Goal: Share content

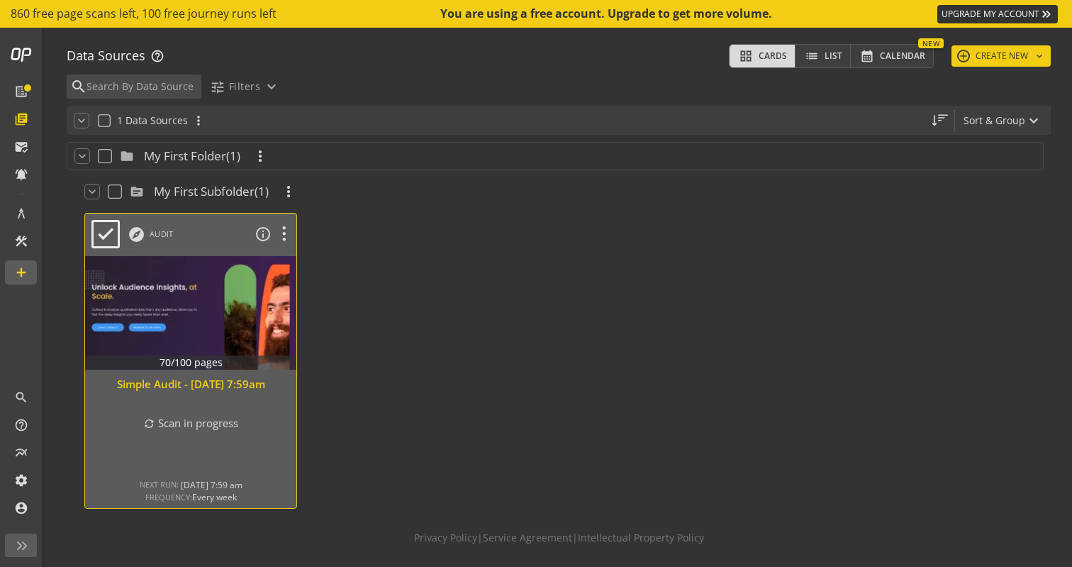
click at [238, 299] on div at bounding box center [191, 312] width 222 height 119
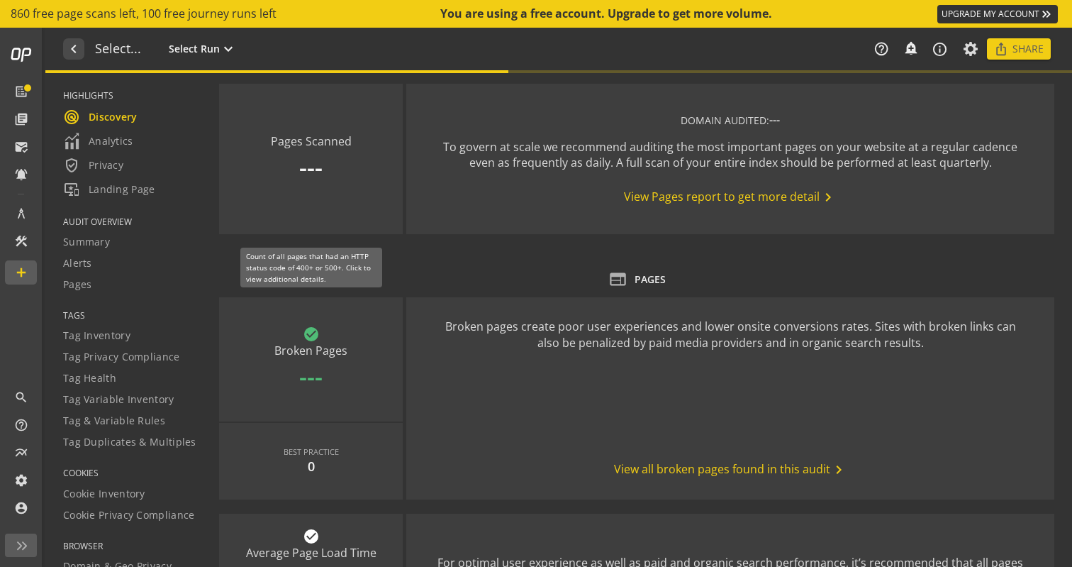
type textarea "Notes can include: -a description of what this audit is validating -changes in …"
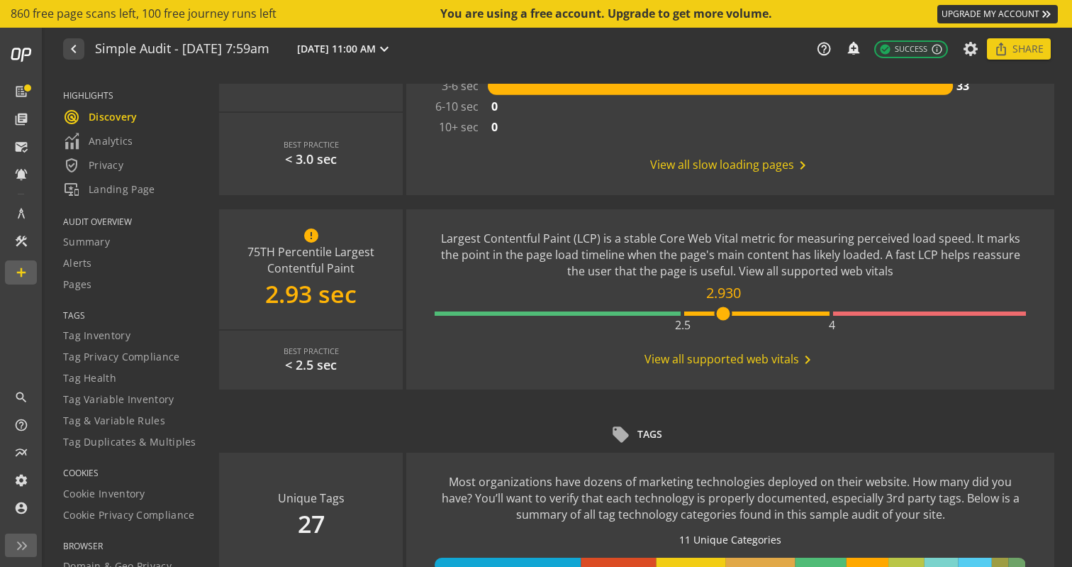
scroll to position [531, 0]
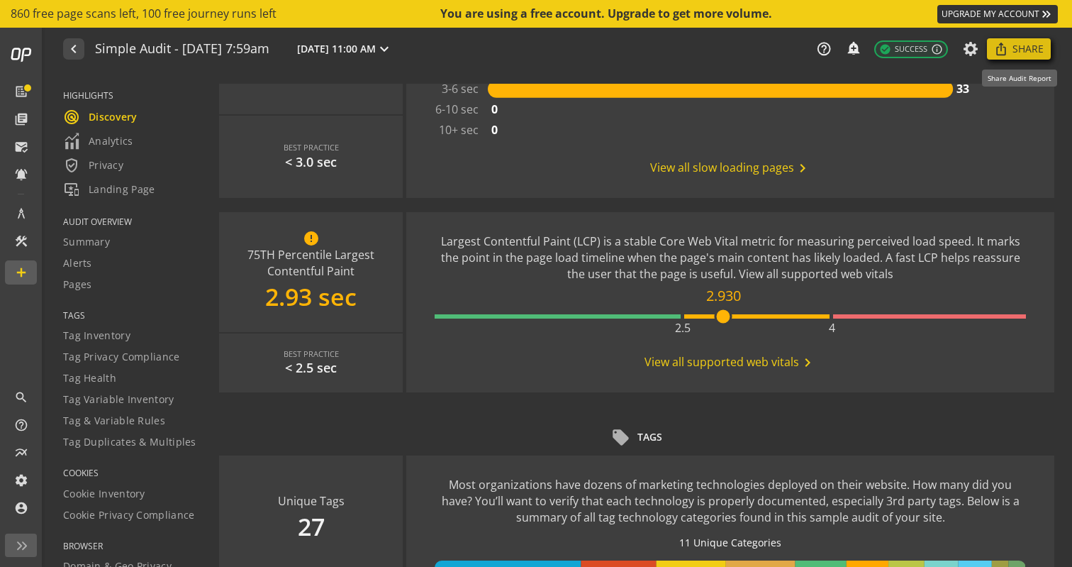
click at [1026, 43] on span "Share" at bounding box center [1028, 49] width 31 height 26
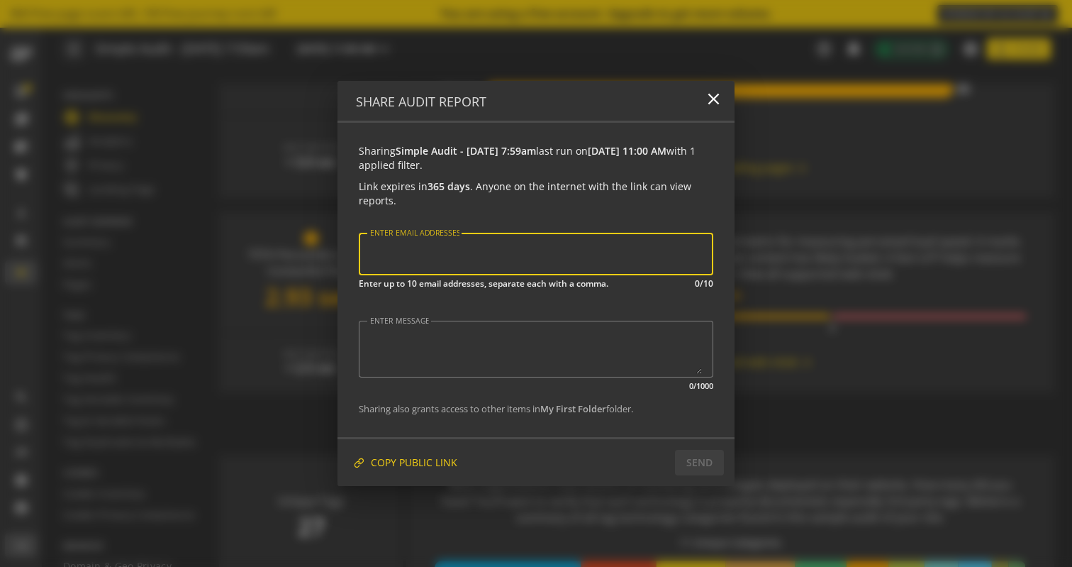
click at [977, 214] on div at bounding box center [536, 283] width 1072 height 567
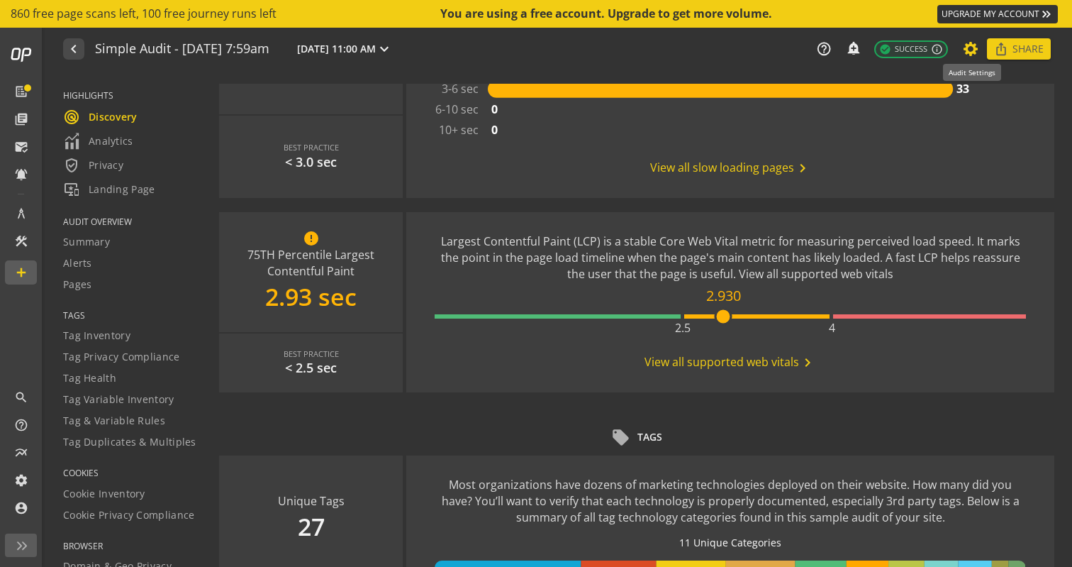
click at [972, 45] on icon at bounding box center [972, 49] width 18 height 10
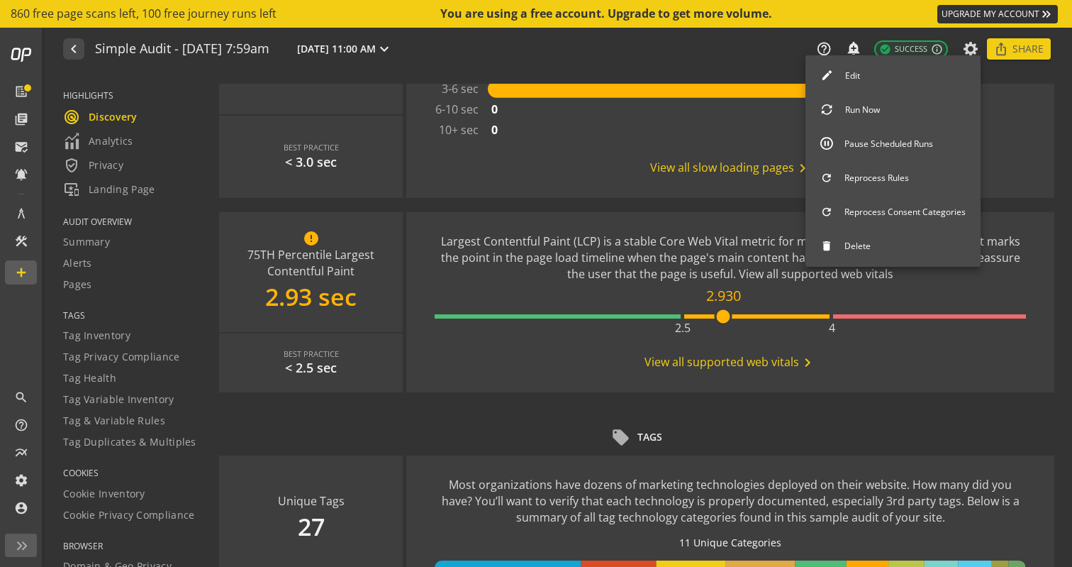
click at [1022, 226] on div at bounding box center [536, 283] width 1072 height 567
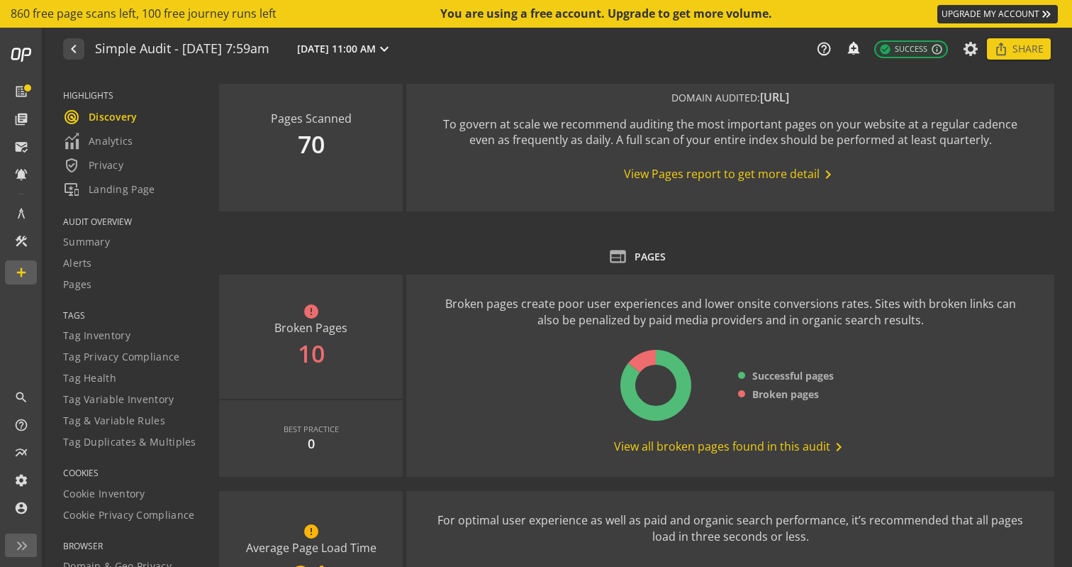
scroll to position [40, 0]
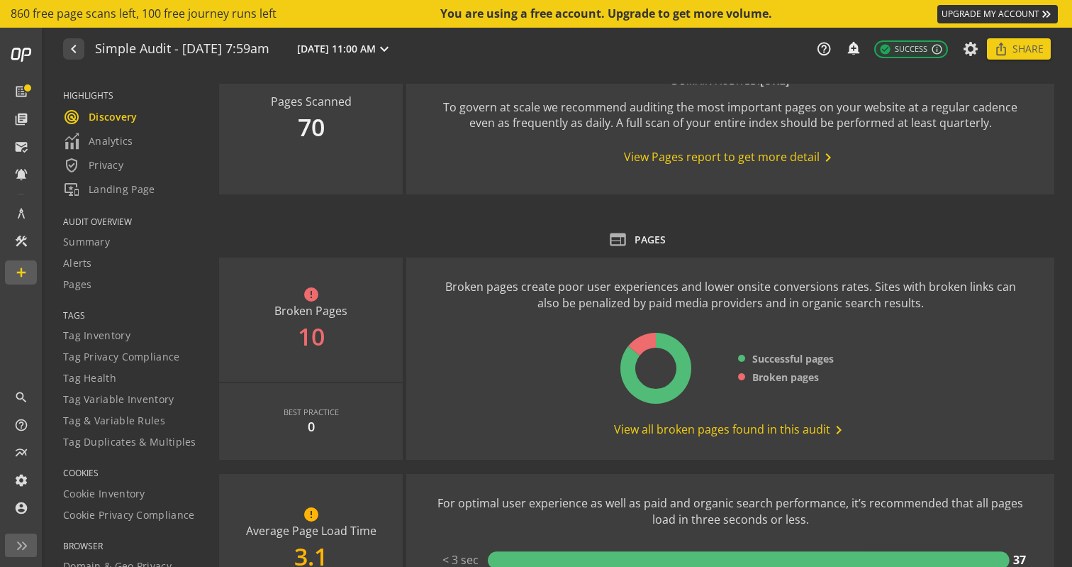
click at [790, 434] on span "View all broken pages found in this audit chevron_right" at bounding box center [730, 429] width 233 height 17
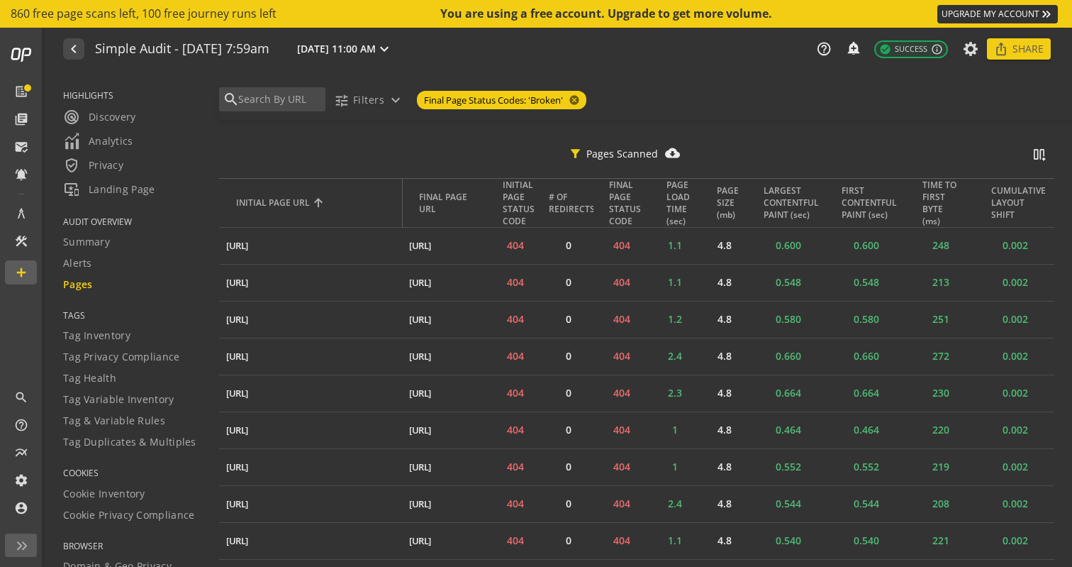
scroll to position [455, 0]
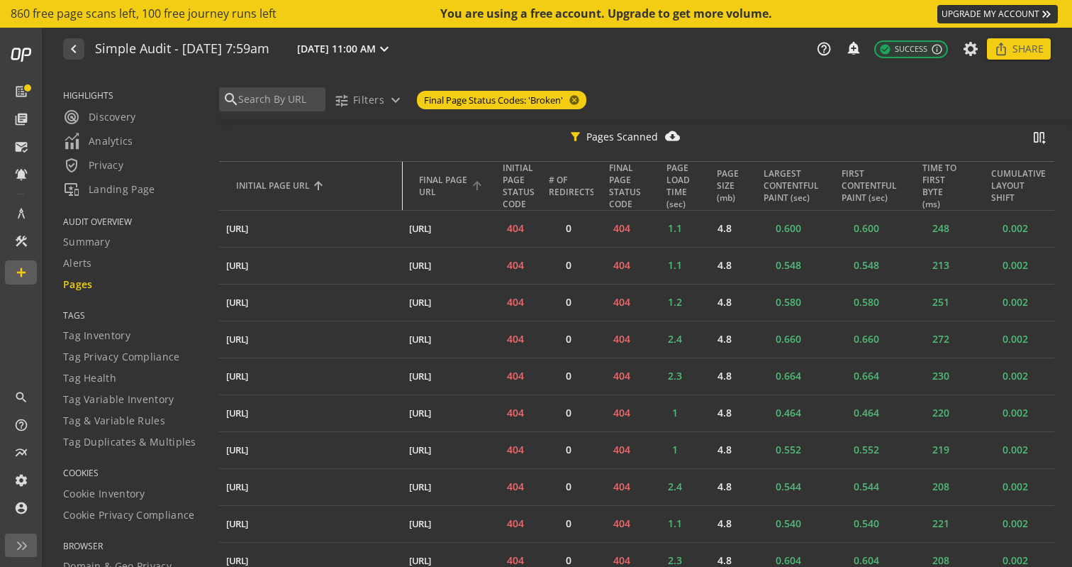
drag, startPoint x: 399, startPoint y: 193, endPoint x: 442, endPoint y: 193, distance: 42.6
click at [442, 193] on tr "INITIAL PAGE URL FINAL PAGE URL INITIAL PAGE STATUS CODE # OF REDIRECTS FINAL P…" at bounding box center [637, 186] width 836 height 50
drag, startPoint x: 406, startPoint y: 187, endPoint x: 473, endPoint y: 184, distance: 66.8
click at [473, 184] on tr "INITIAL PAGE URL FINAL PAGE URL INITIAL PAGE STATUS CODE # OF REDIRECTS FINAL P…" at bounding box center [637, 186] width 836 height 50
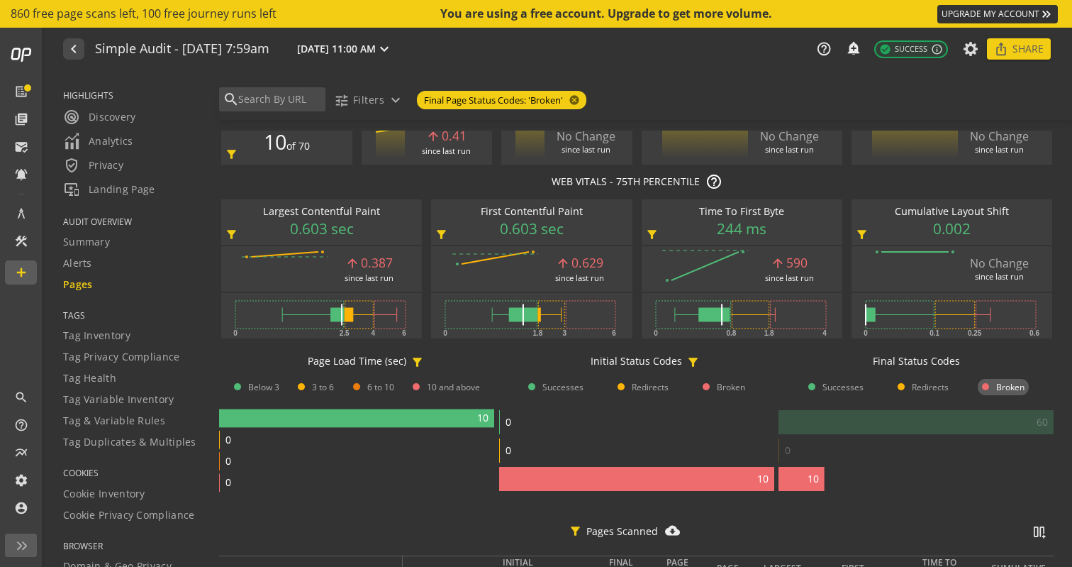
scroll to position [0, 0]
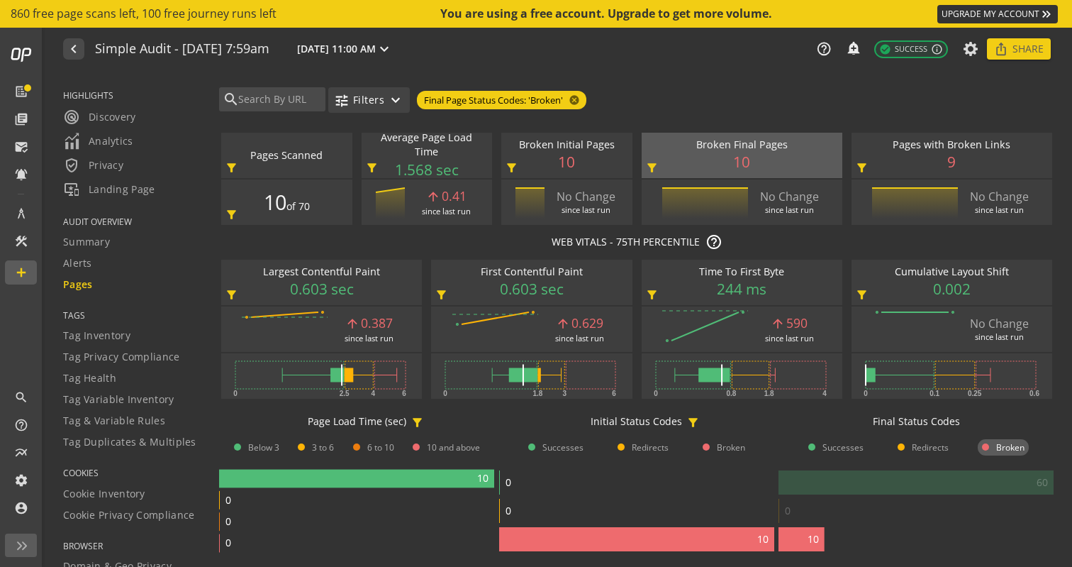
click at [385, 102] on span "button" at bounding box center [369, 100] width 82 height 34
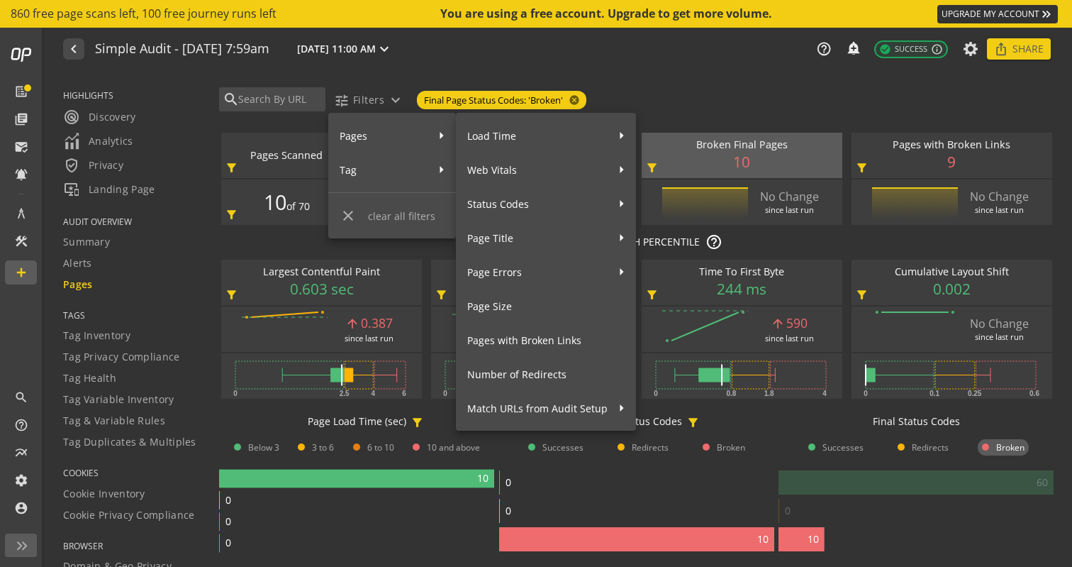
click at [386, 134] on span "Pages" at bounding box center [384, 135] width 88 height 25
click at [546, 338] on span "Pages with Broken Links" at bounding box center [545, 340] width 157 height 25
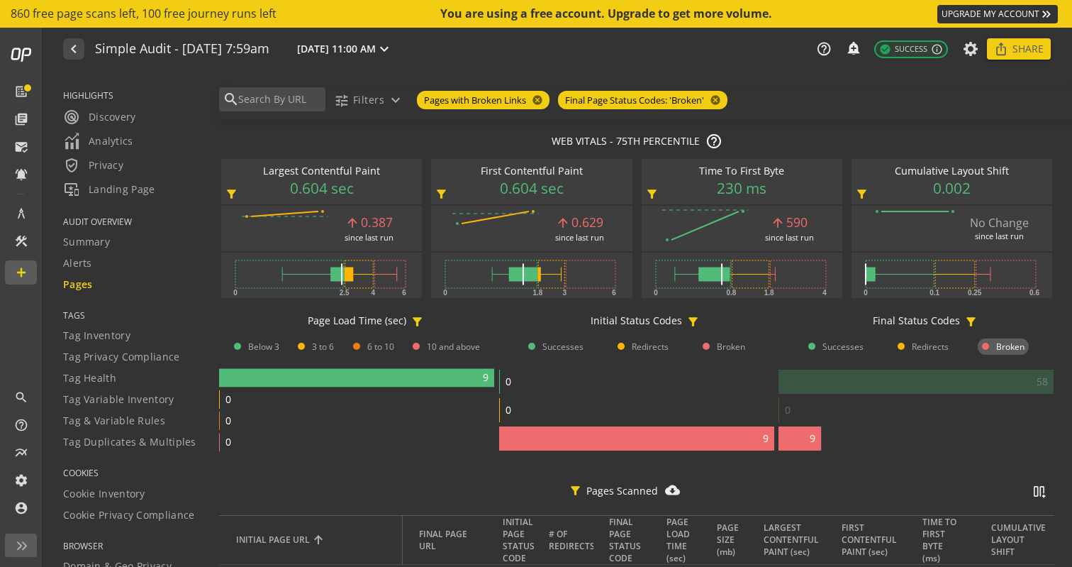
scroll to position [470, 0]
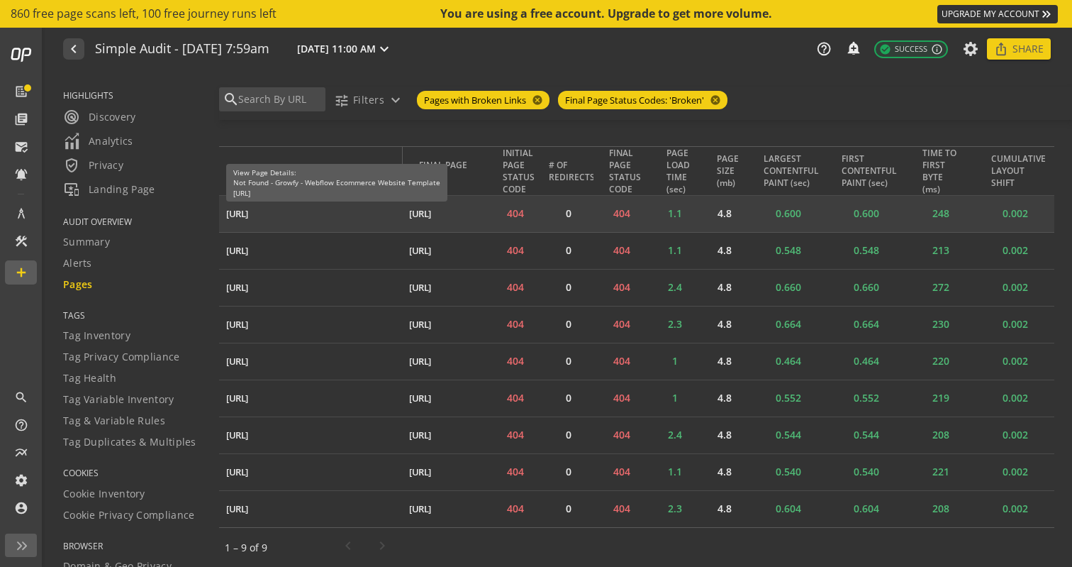
click at [248, 209] on div "[URL]" at bounding box center [237, 213] width 22 height 13
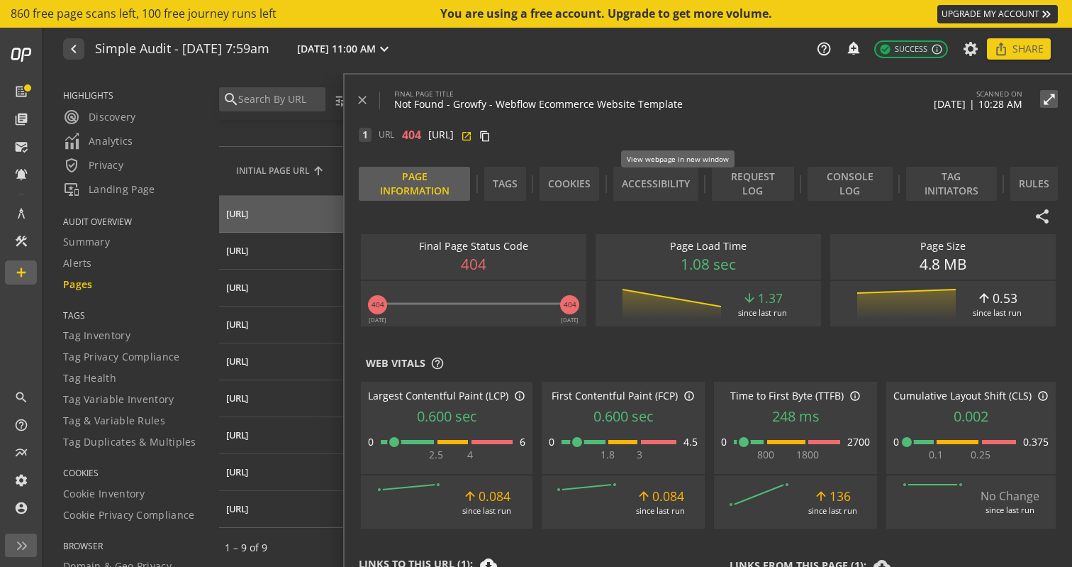
click at [472, 137] on mat-icon "open_in_new" at bounding box center [466, 134] width 11 height 11
click at [366, 101] on mat-icon "close" at bounding box center [362, 100] width 14 height 14
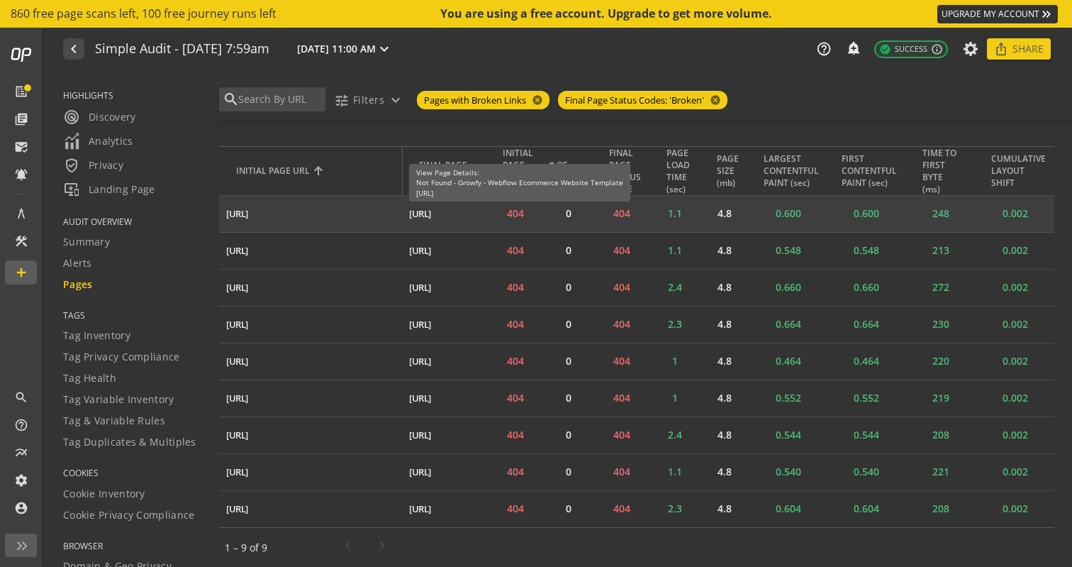
click at [431, 216] on div "[URL]" at bounding box center [420, 213] width 22 height 13
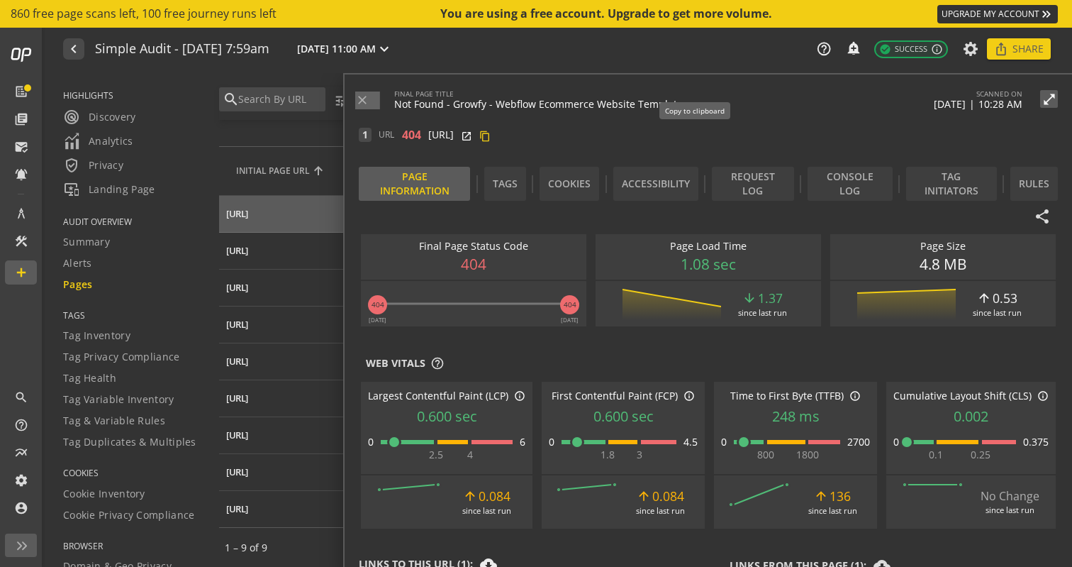
click at [491, 134] on mat-icon "content_copy" at bounding box center [484, 134] width 11 height 11
click at [362, 102] on mat-icon "close" at bounding box center [362, 100] width 14 height 14
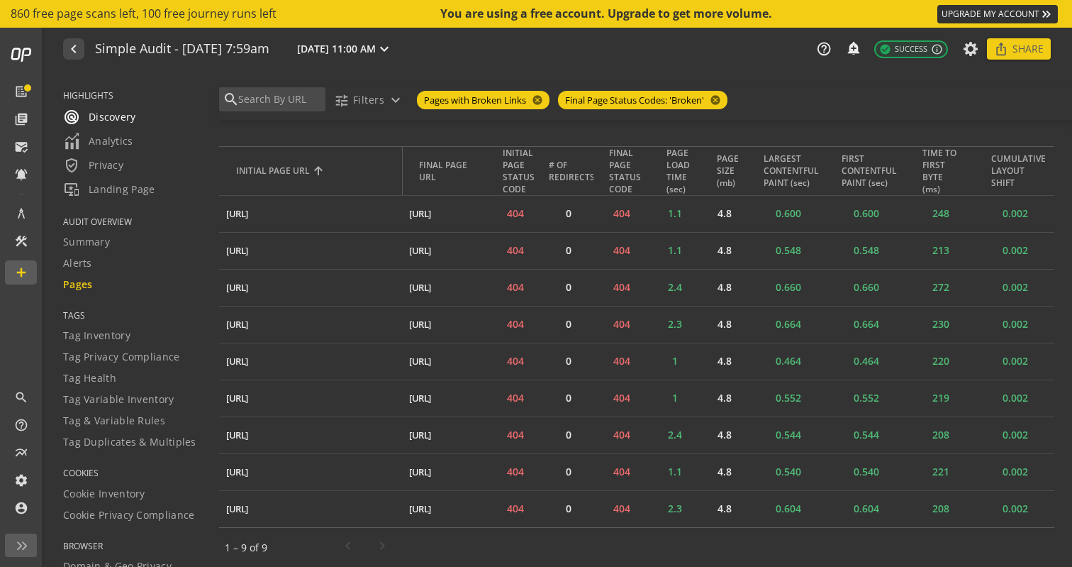
click at [140, 121] on div "radar Discovery" at bounding box center [132, 117] width 138 height 17
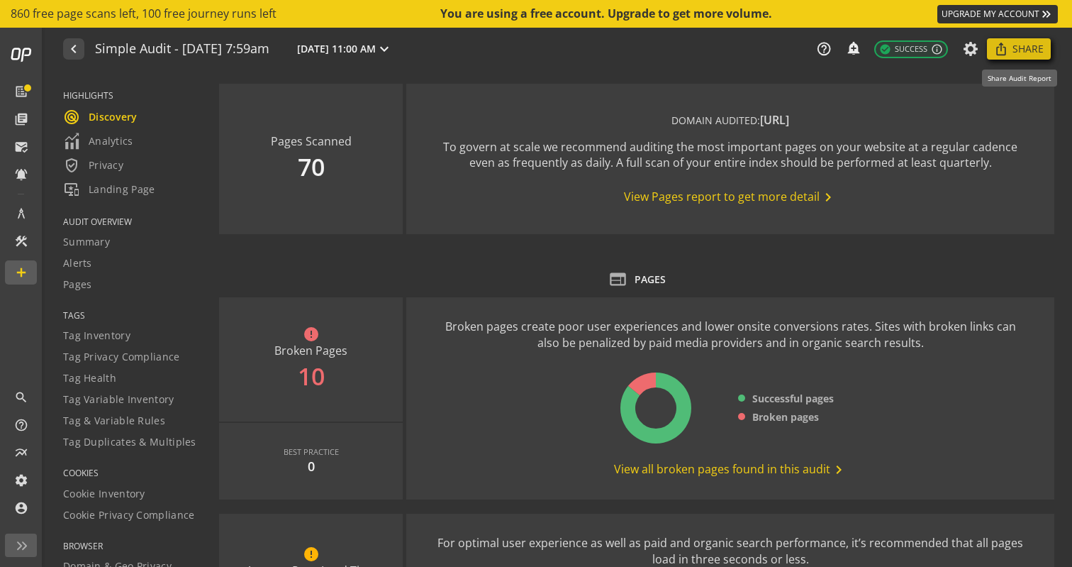
click at [1033, 45] on span "Share" at bounding box center [1028, 49] width 31 height 26
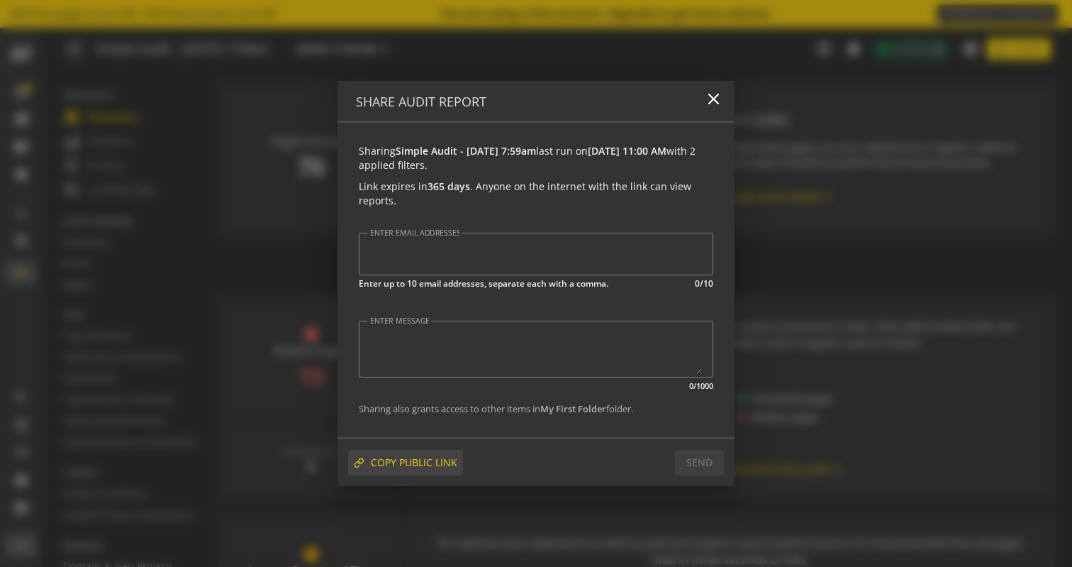
click at [435, 462] on span "COPY PUBLIC LINK" at bounding box center [414, 463] width 87 height 26
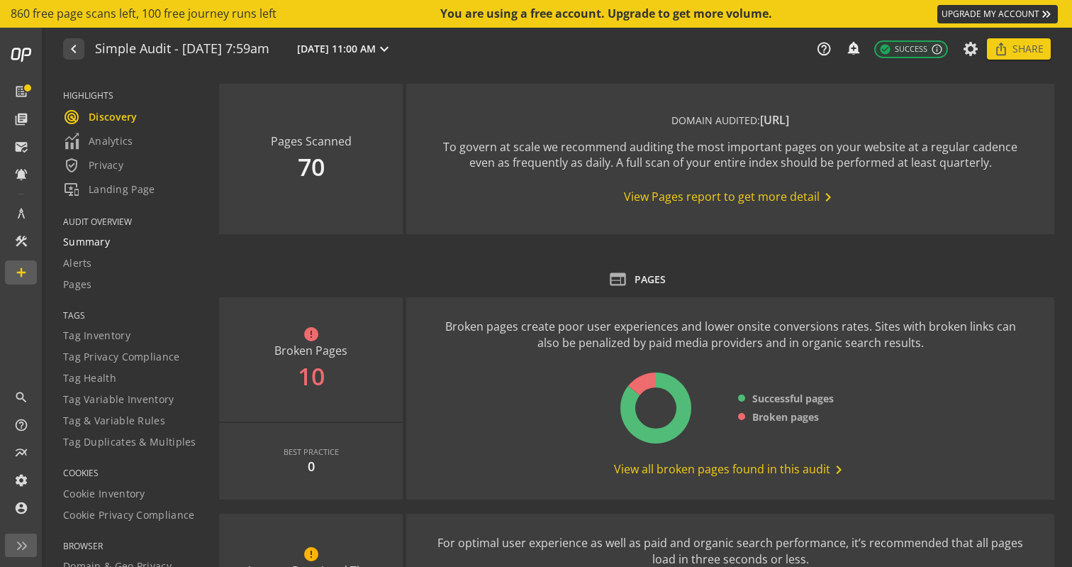
click at [120, 240] on div "Summary" at bounding box center [132, 242] width 138 height 14
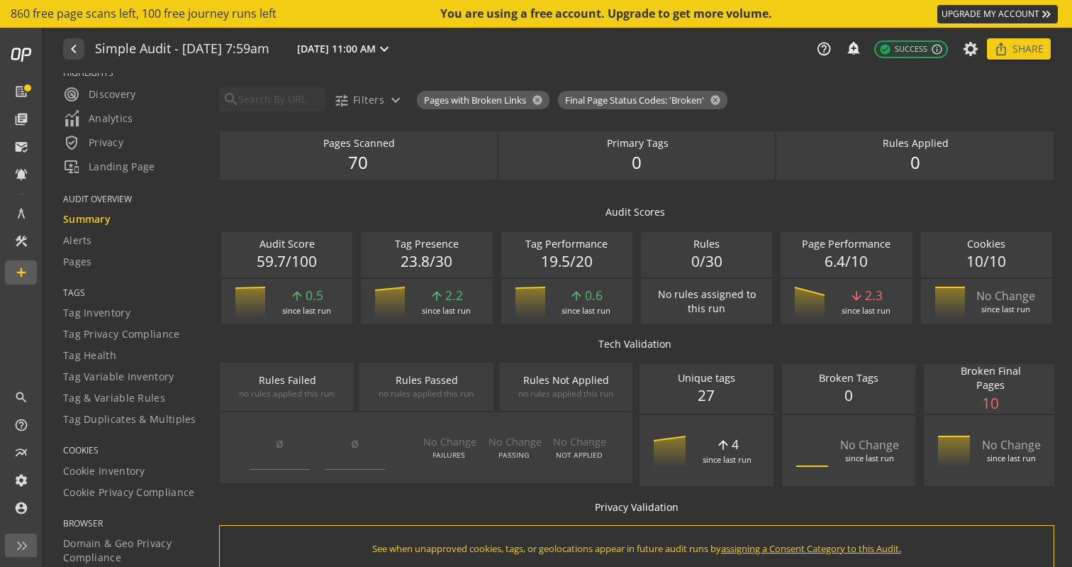
scroll to position [21, 0]
click at [105, 264] on div "Pages" at bounding box center [132, 263] width 138 height 14
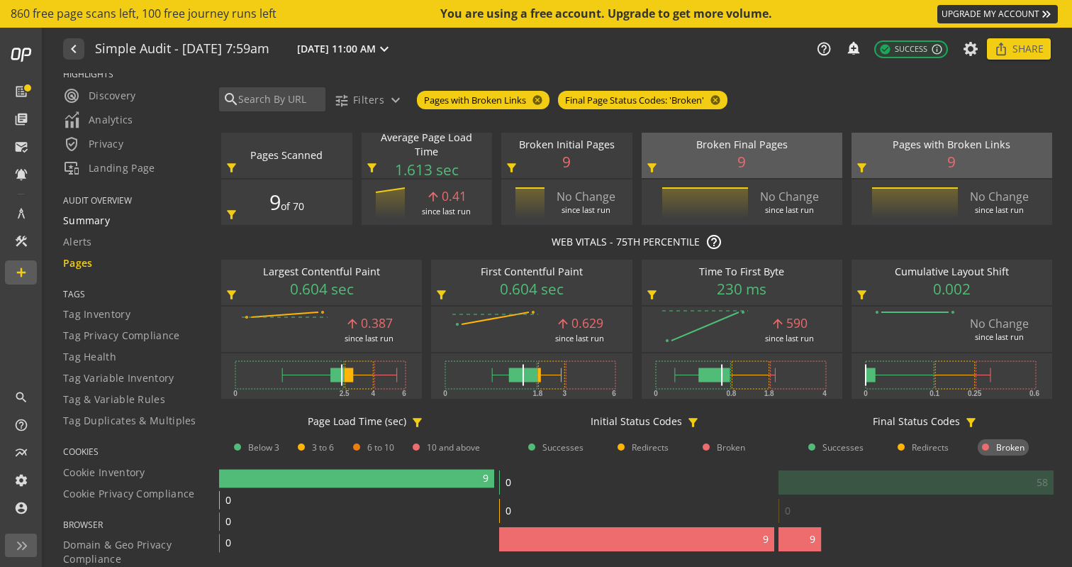
click at [105, 217] on span "Summary" at bounding box center [86, 221] width 47 height 14
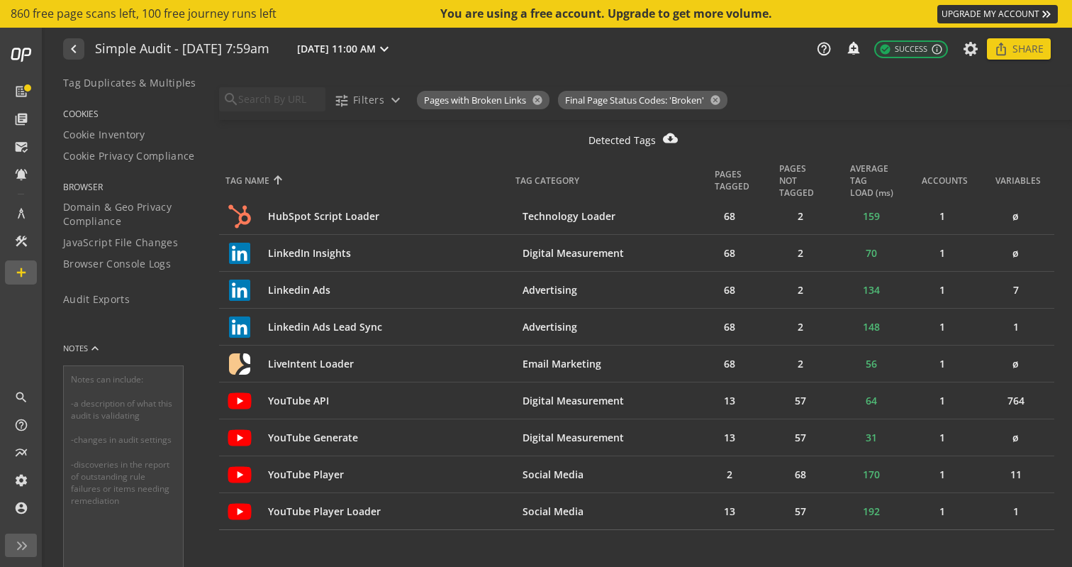
scroll to position [392, 0]
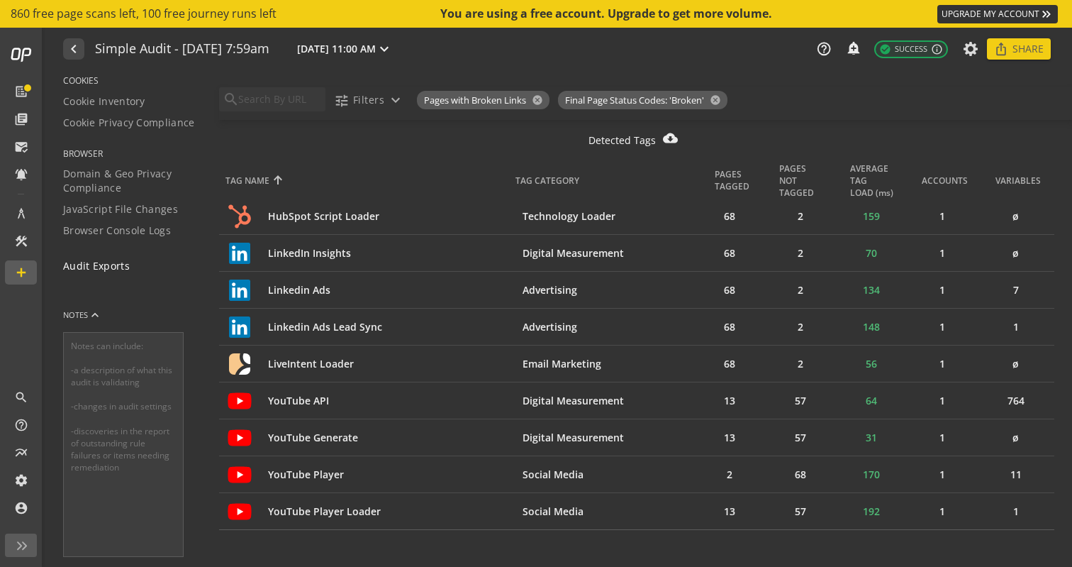
click at [125, 267] on span "Audit Exports" at bounding box center [96, 266] width 67 height 14
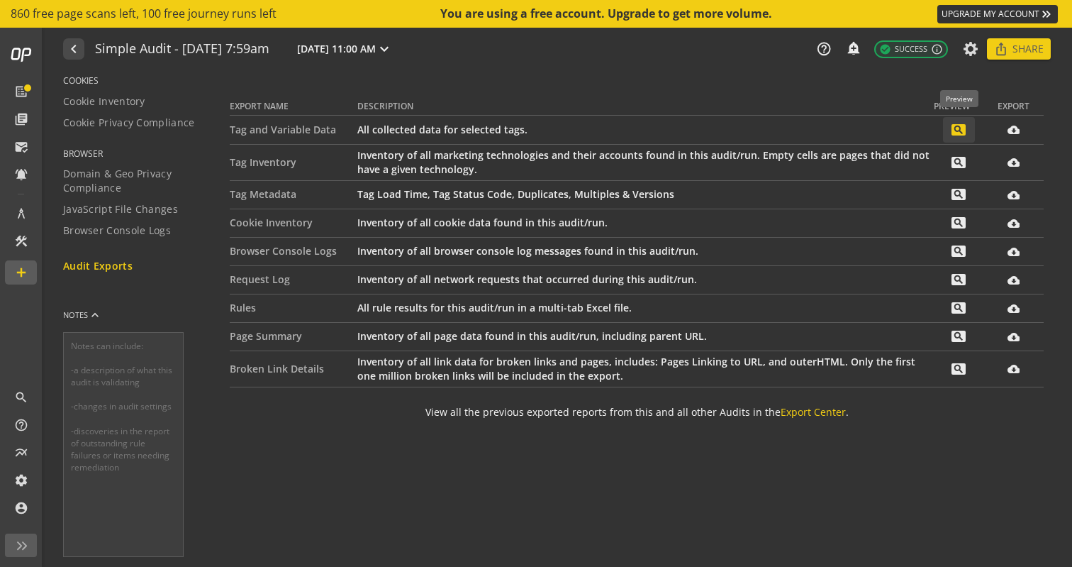
click at [962, 128] on mat-icon "search" at bounding box center [959, 129] width 14 height 11
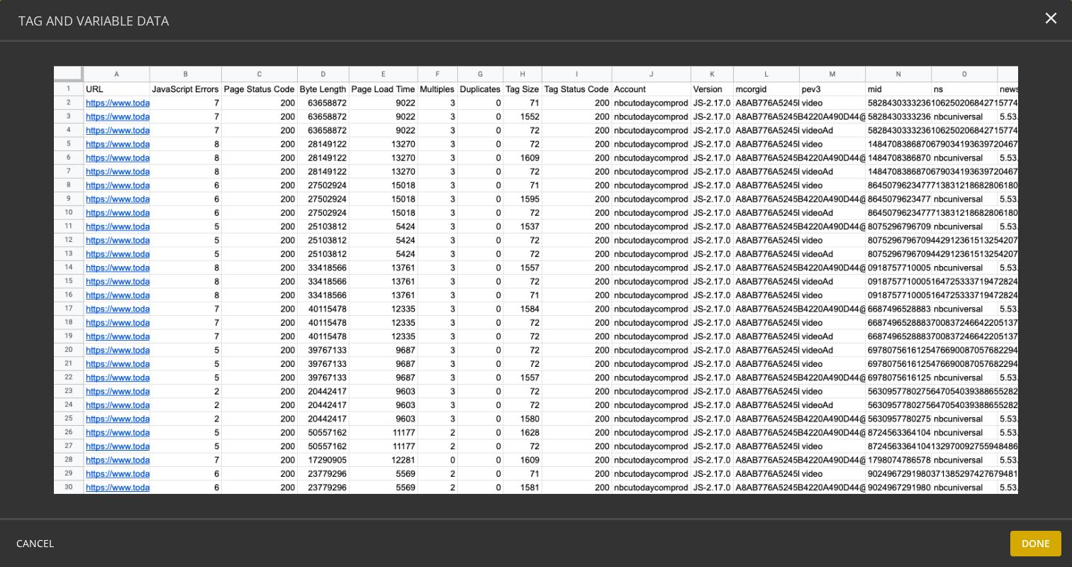
click at [1024, 540] on span "Done" at bounding box center [1036, 544] width 28 height 26
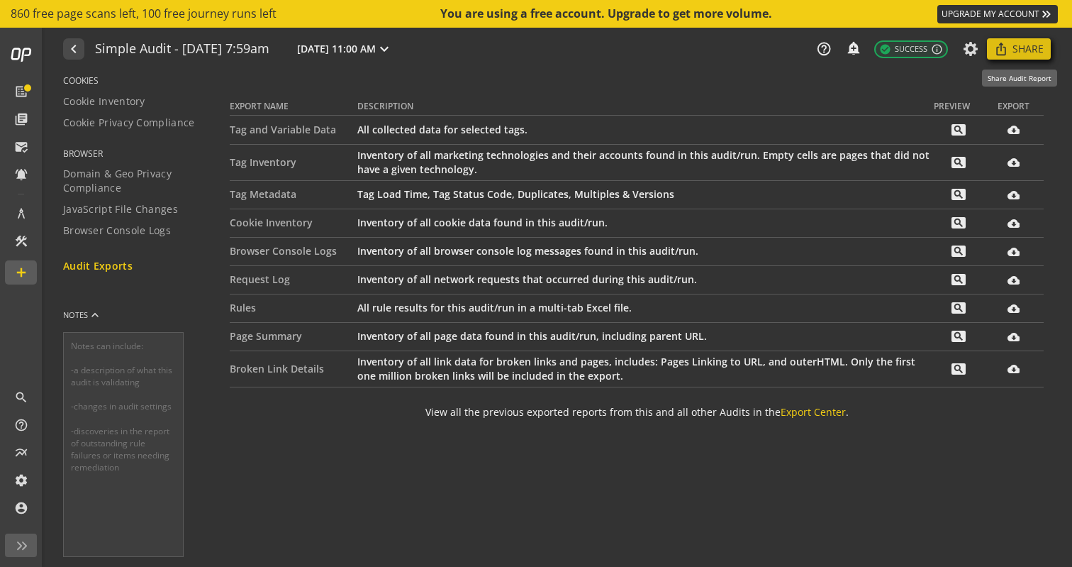
click at [1016, 49] on span "Share" at bounding box center [1028, 49] width 31 height 26
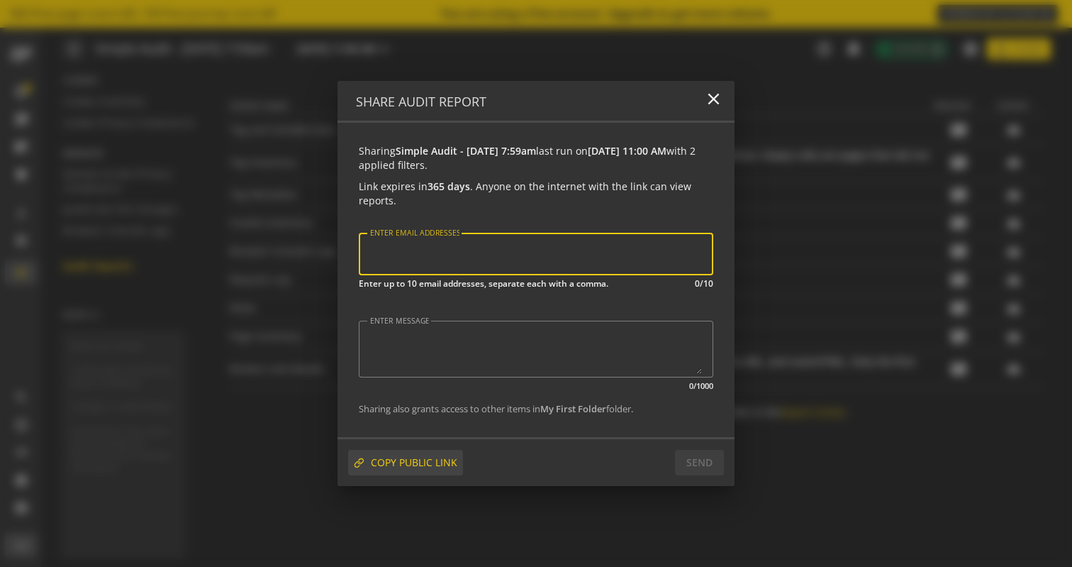
click at [439, 462] on span "COPY PUBLIC LINK" at bounding box center [414, 463] width 87 height 26
